Goal: Navigation & Orientation: Find specific page/section

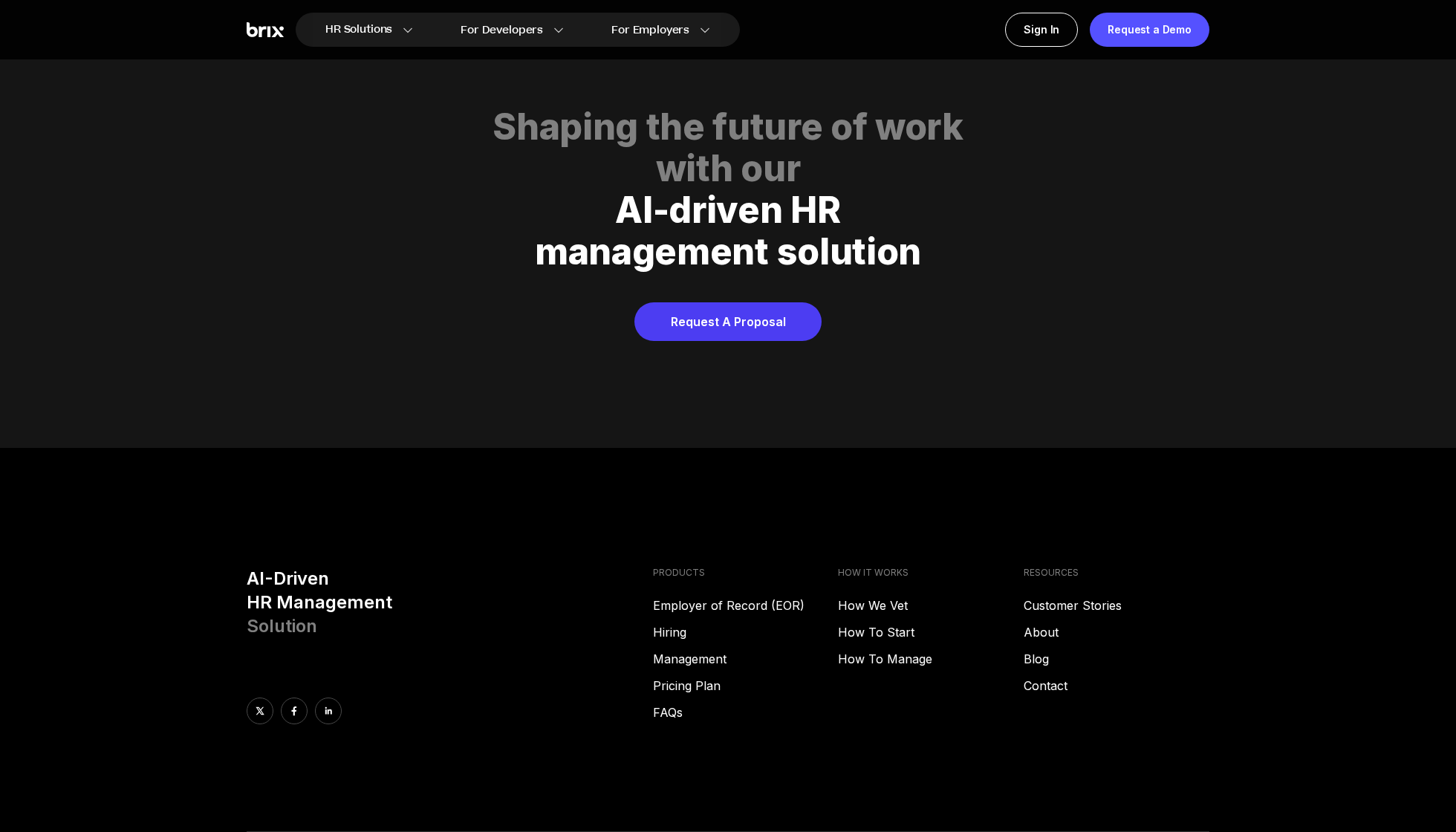
scroll to position [7410, 0]
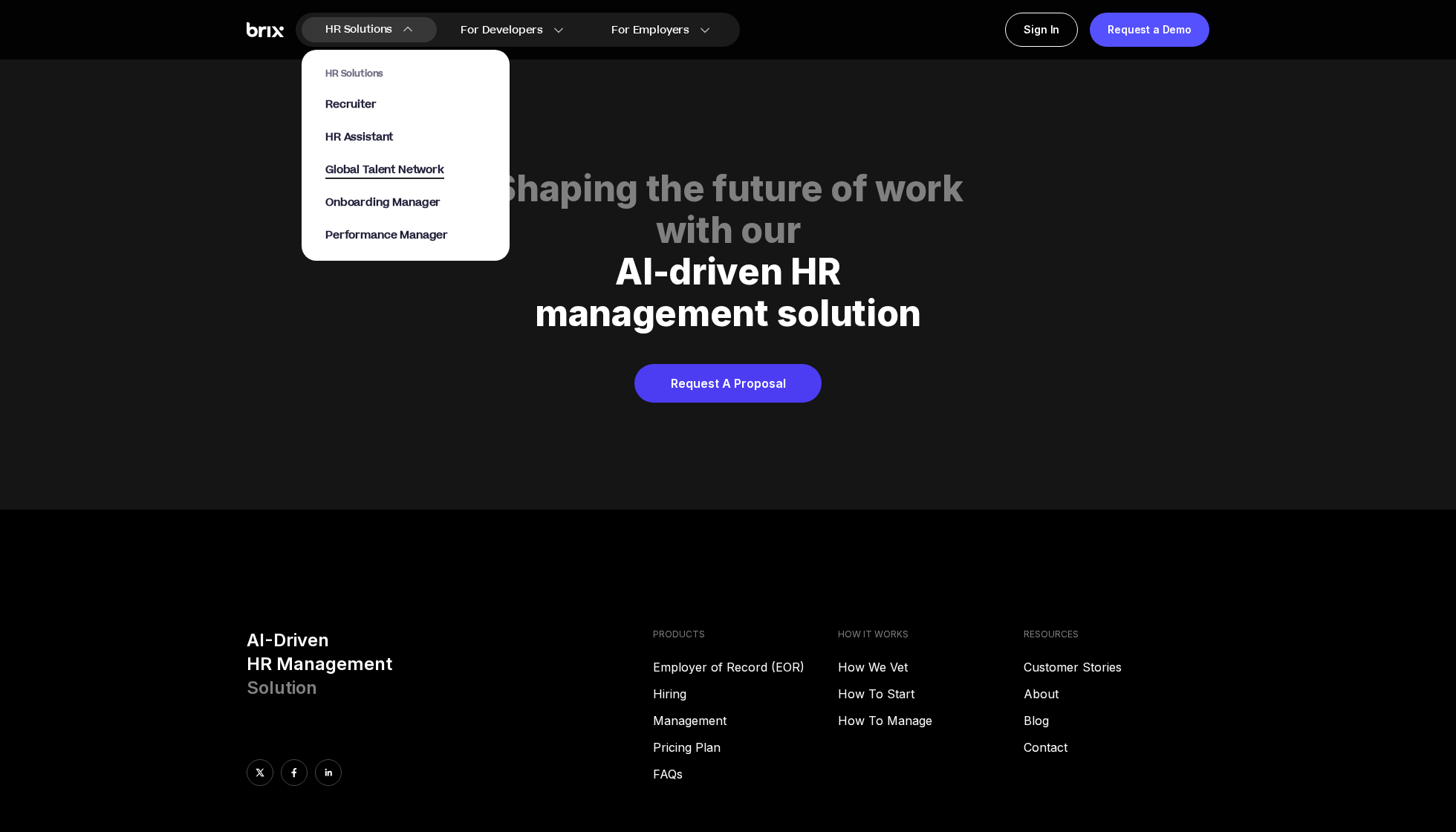
click at [434, 171] on span "Global Talent Network" at bounding box center [384, 171] width 119 height 17
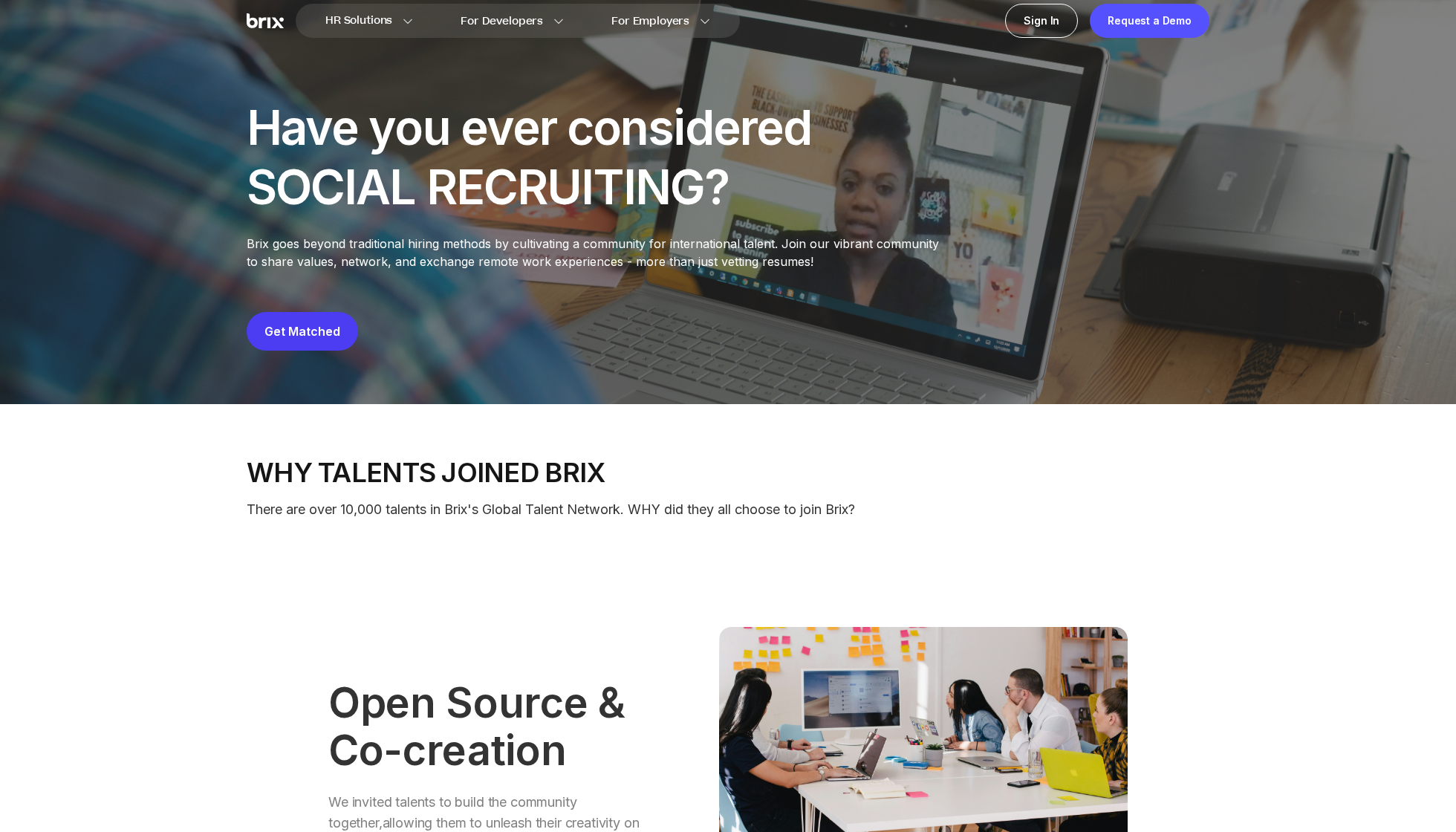
scroll to position [9, 0]
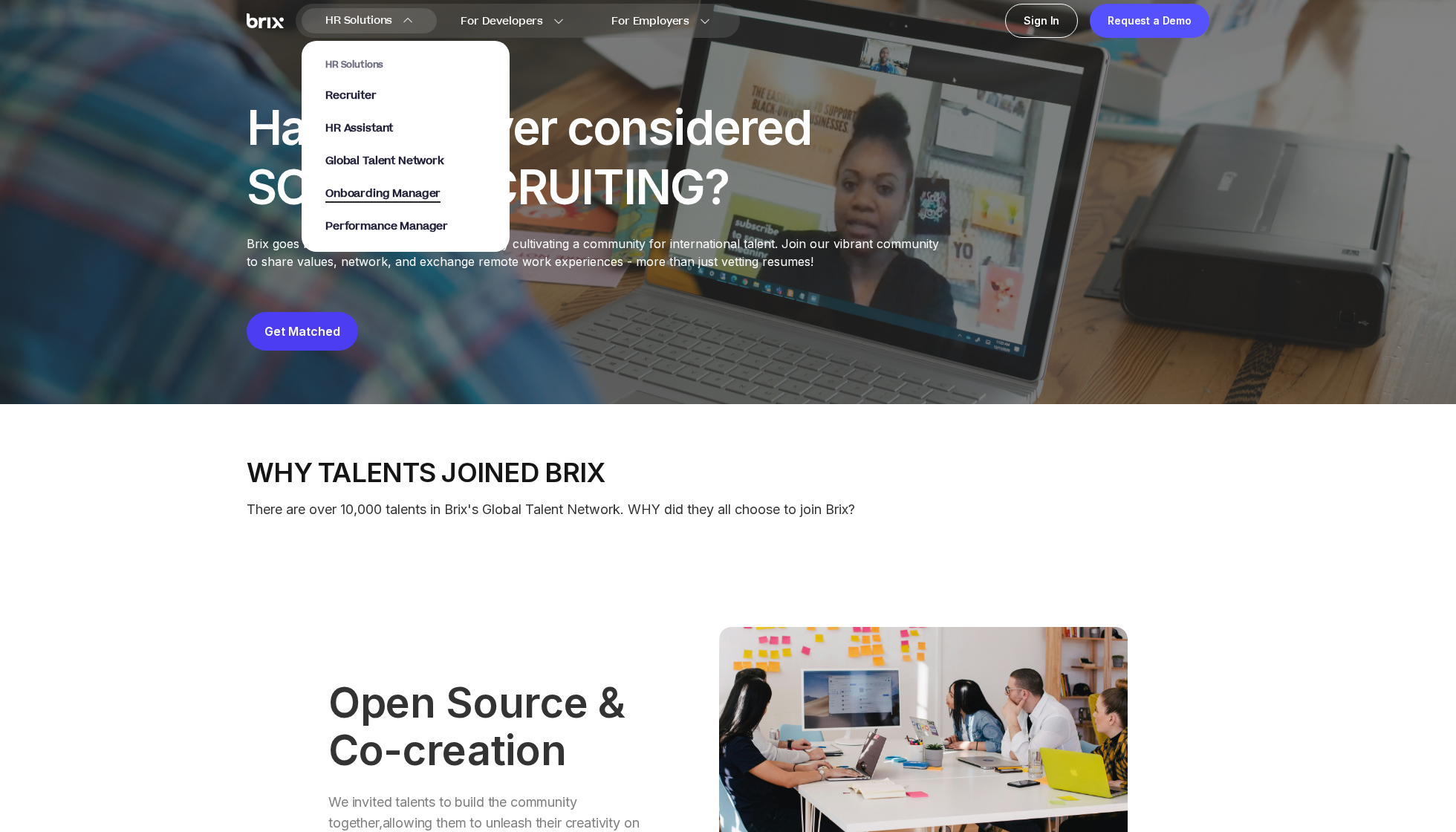
click at [363, 194] on span "Onboarding Manager" at bounding box center [382, 194] width 115 height 17
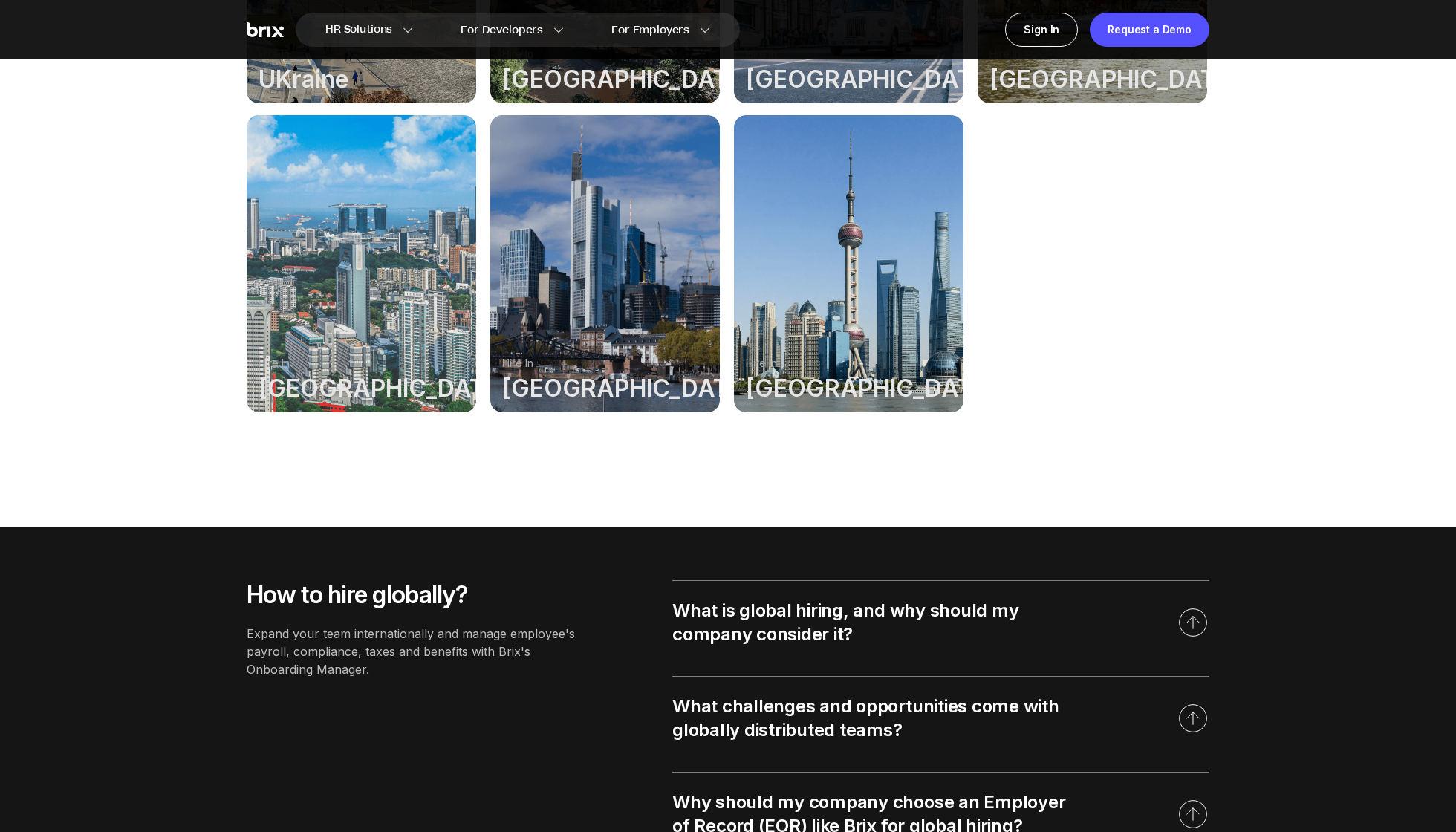
scroll to position [1494, 0]
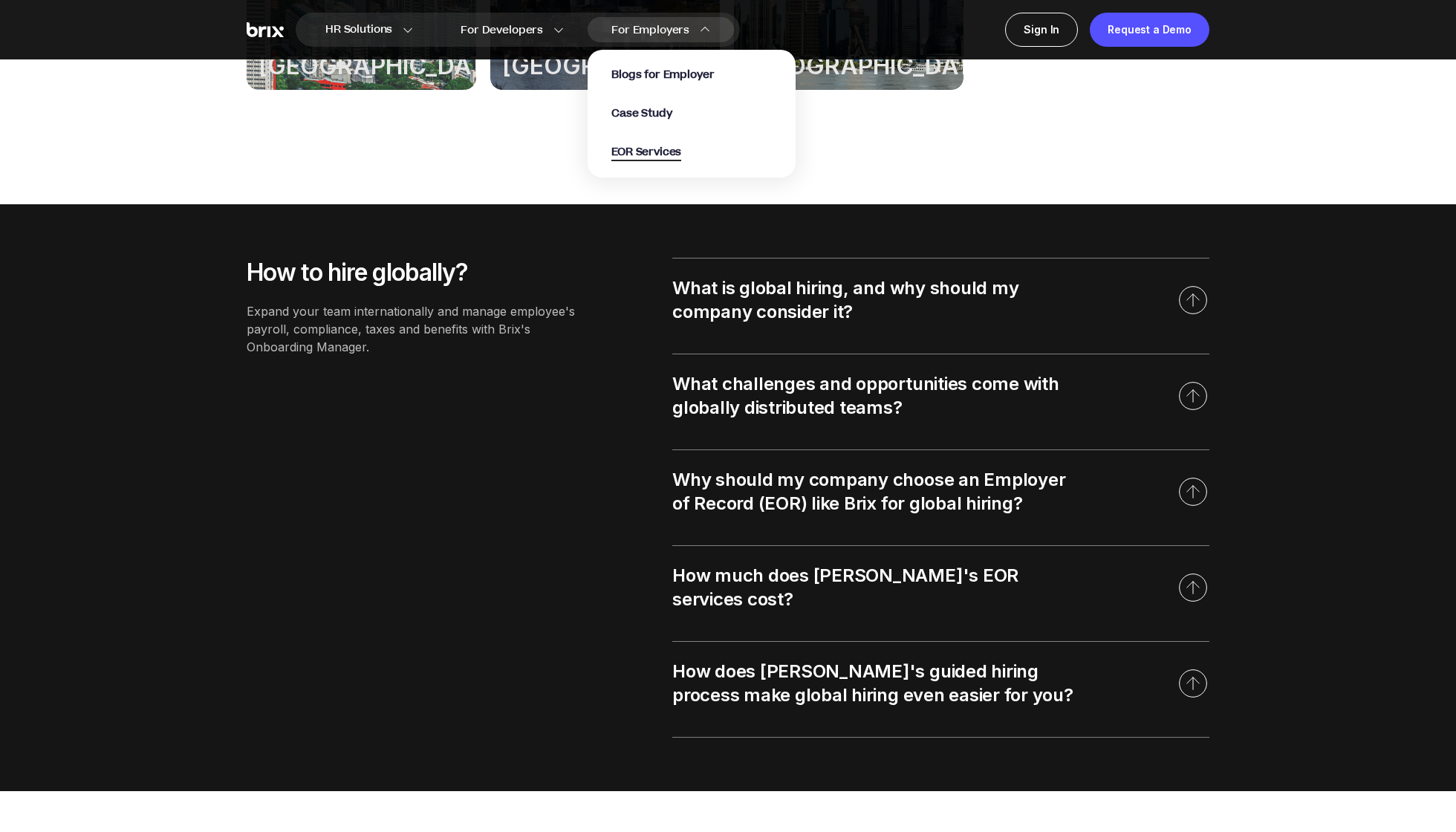
click at [651, 144] on span "EOR Services" at bounding box center [646, 153] width 70 height 17
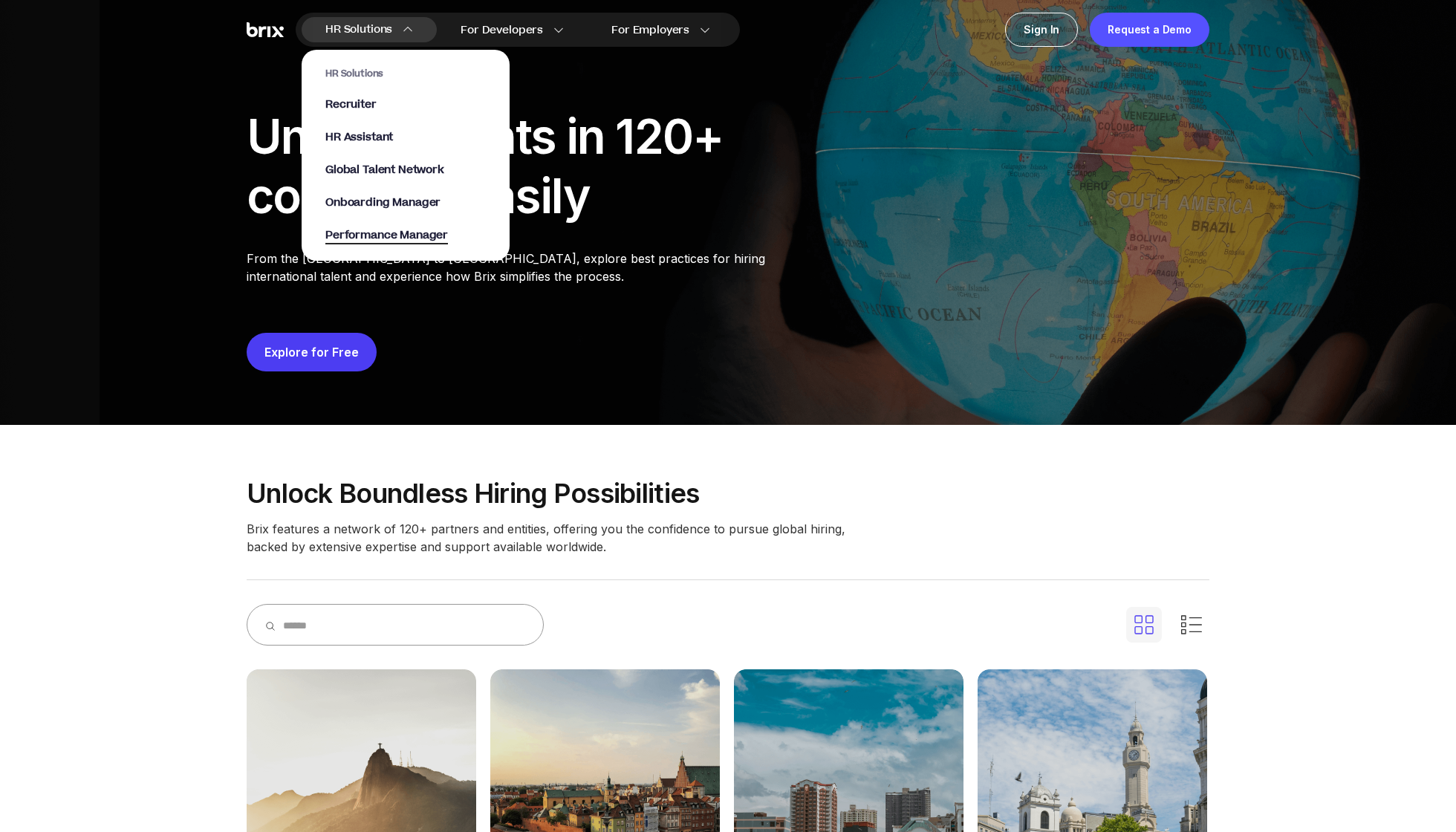
click at [426, 241] on span "Performance Manager" at bounding box center [386, 236] width 123 height 17
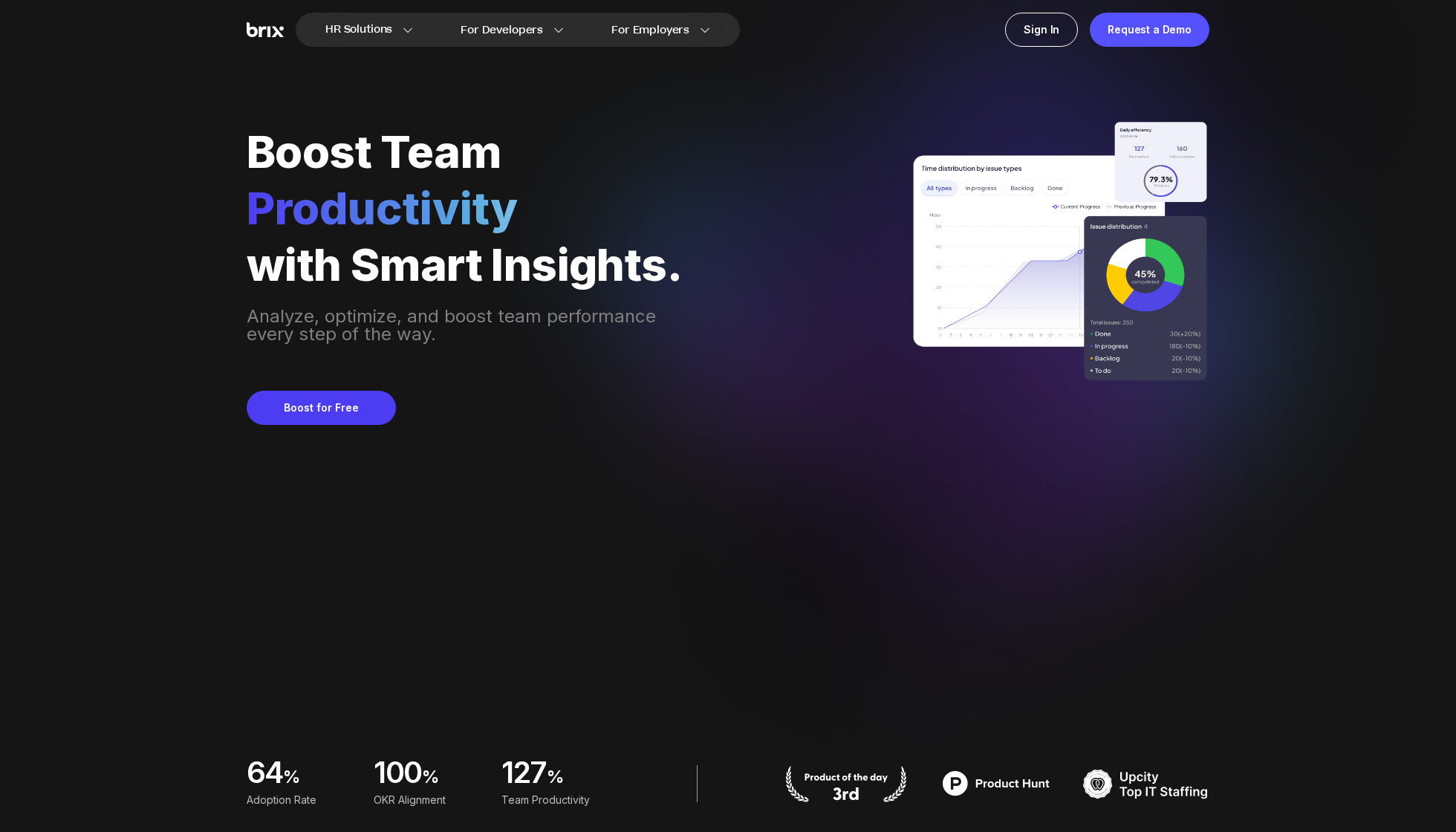
click at [327, 223] on div "Productivity" at bounding box center [465, 208] width 438 height 50
click at [269, 33] on img at bounding box center [265, 30] width 37 height 15
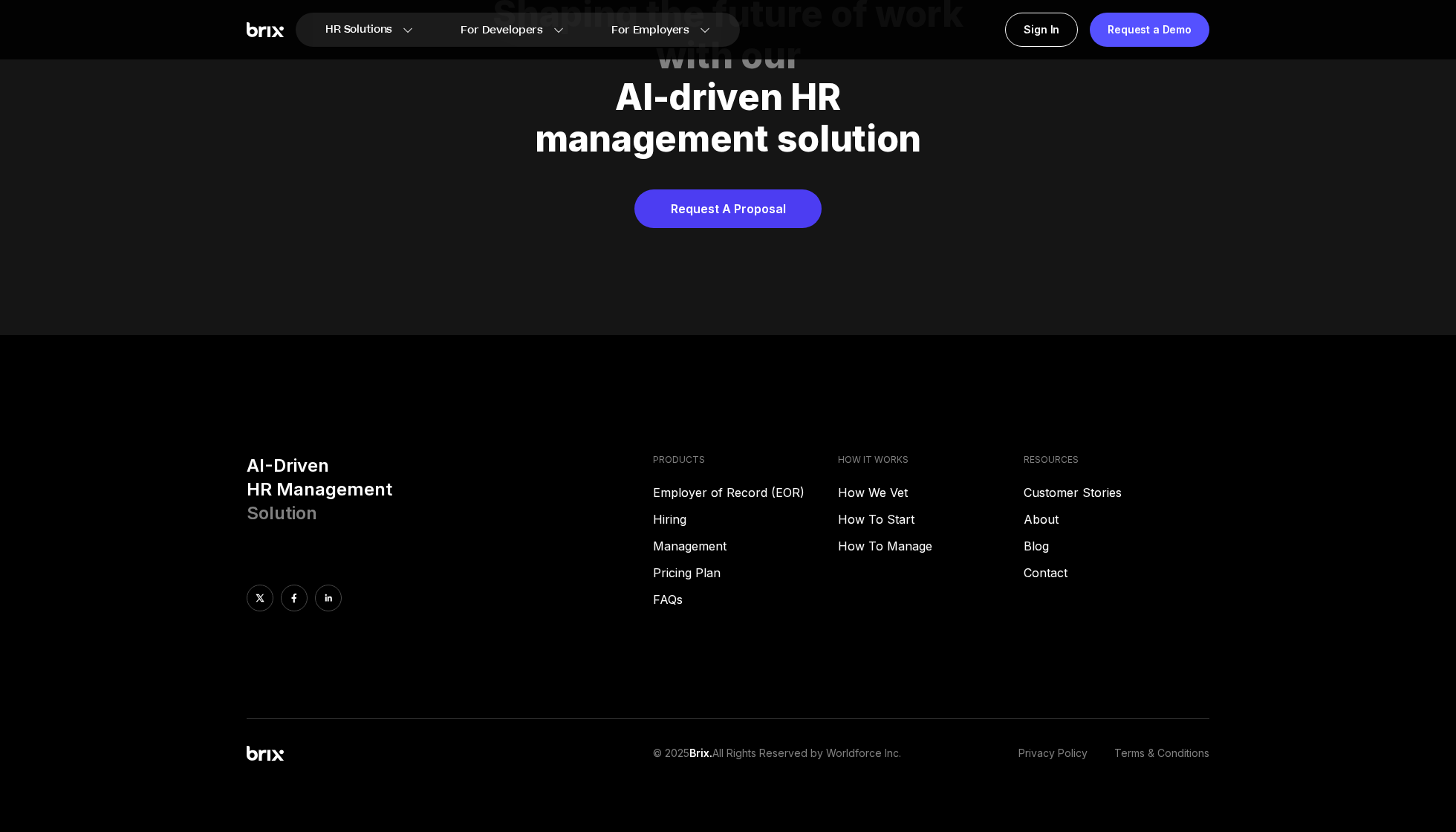
scroll to position [7584, 0]
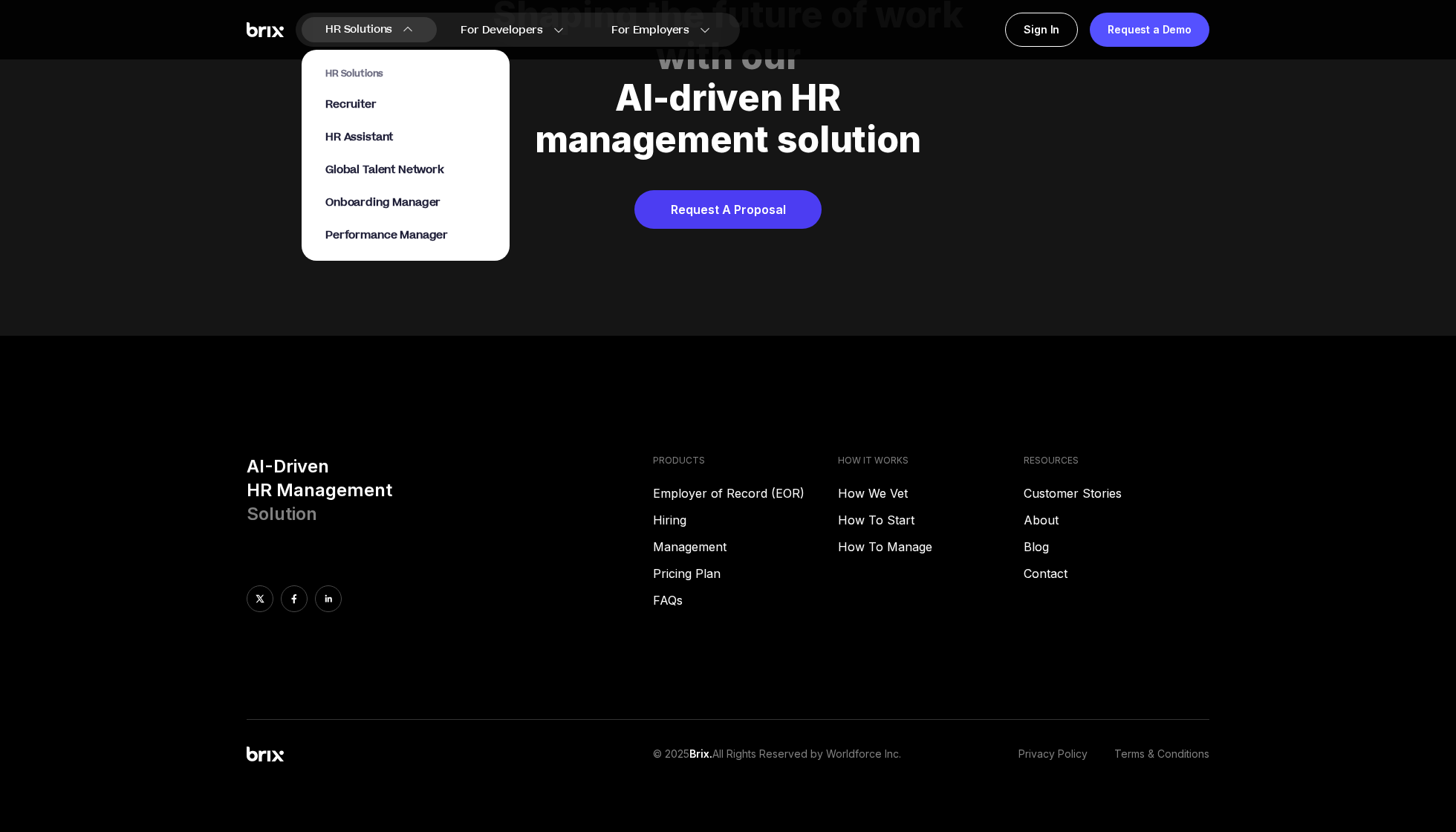
drag, startPoint x: 366, startPoint y: 27, endPoint x: 375, endPoint y: 41, distance: 16.6
click at [366, 27] on span "HR Solutions" at bounding box center [358, 29] width 67 height 24
click at [417, 232] on span "Performance Manager" at bounding box center [386, 236] width 123 height 17
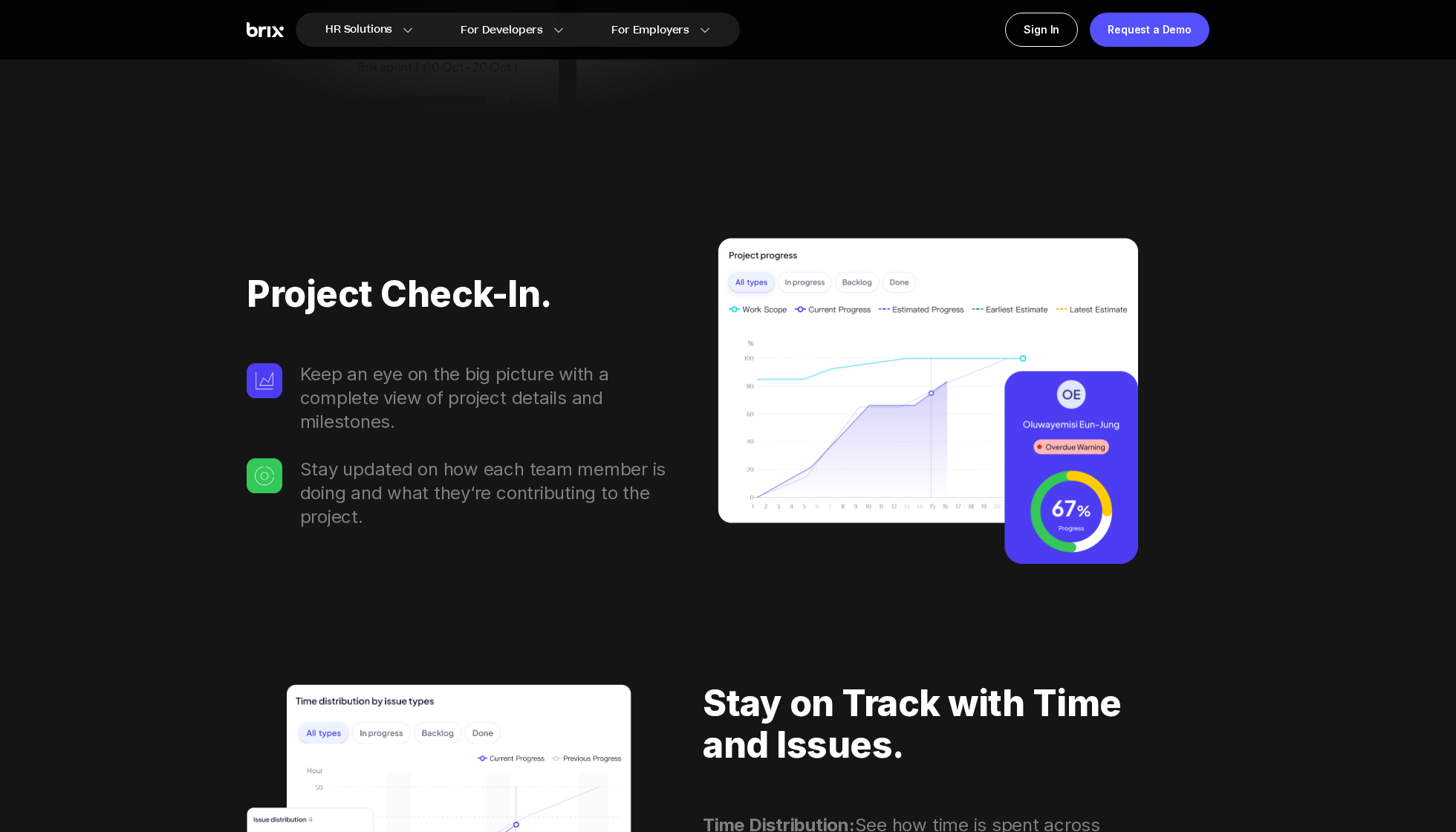
scroll to position [2375, 0]
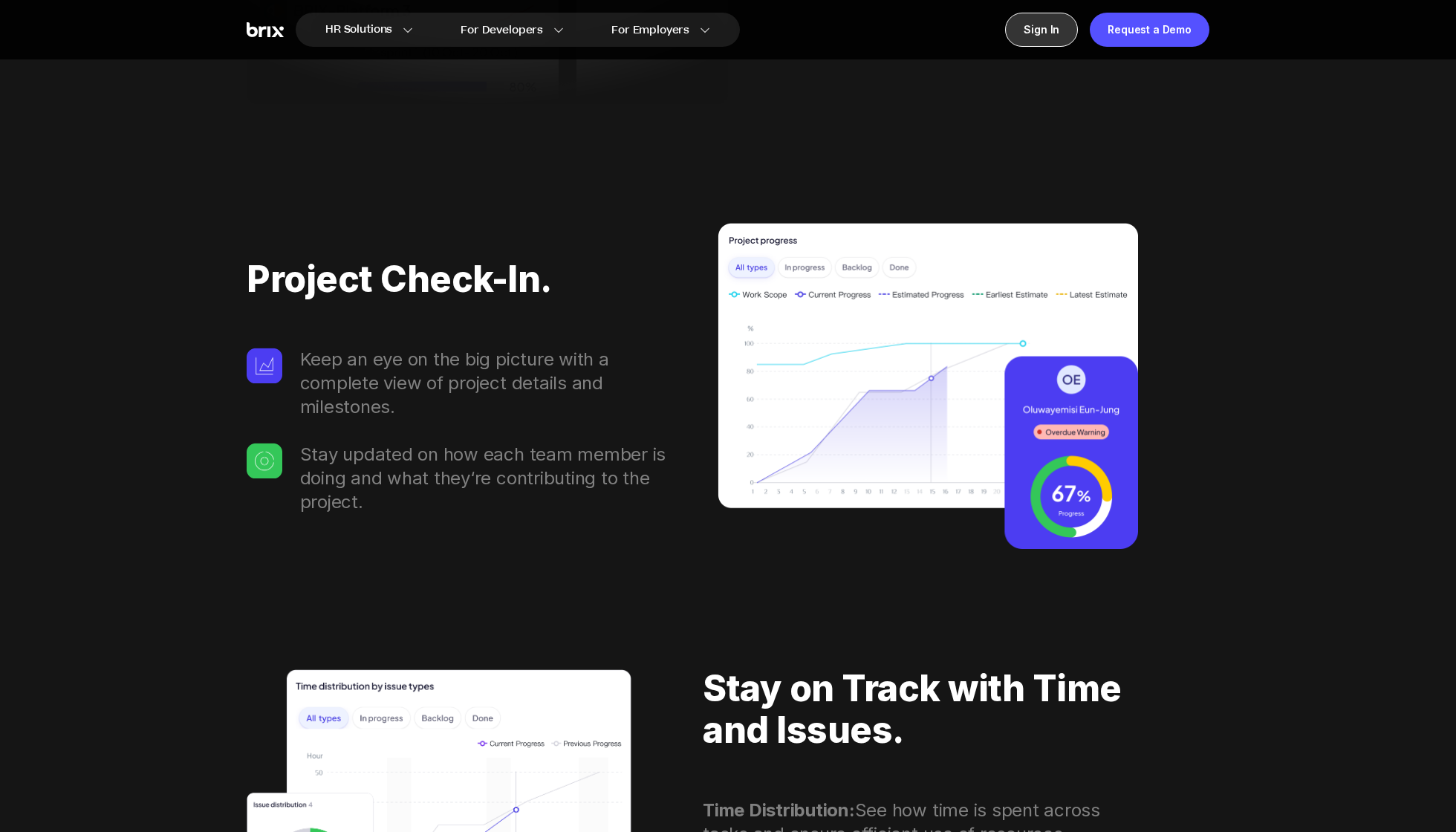
click at [1052, 32] on div "Sign In" at bounding box center [1041, 29] width 72 height 34
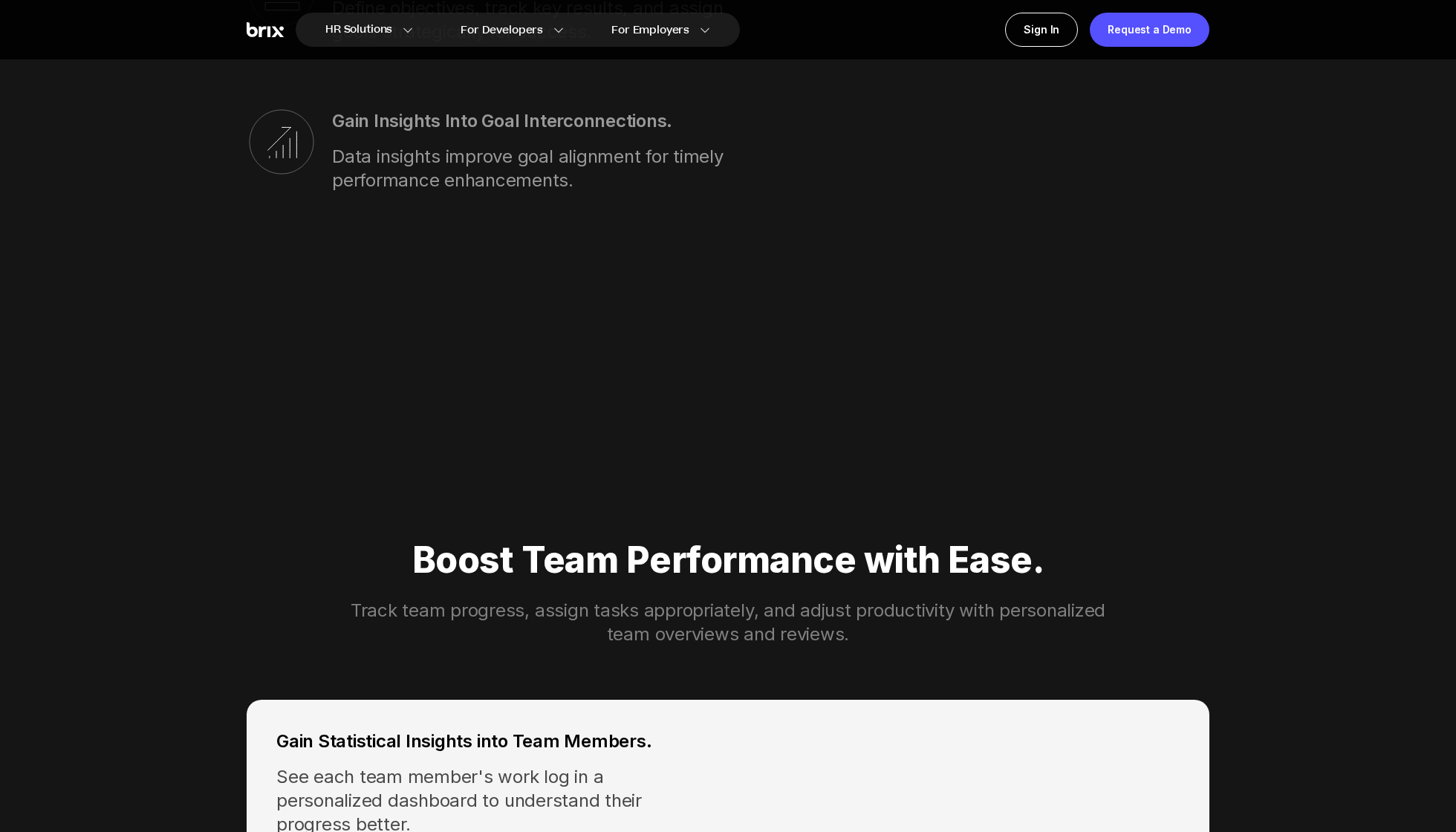
scroll to position [4014, 0]
